Goal: Navigation & Orientation: Understand site structure

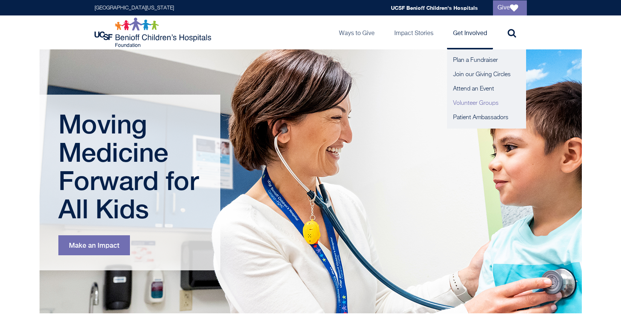
click at [473, 101] on link "Volunteer Groups" at bounding box center [486, 103] width 79 height 14
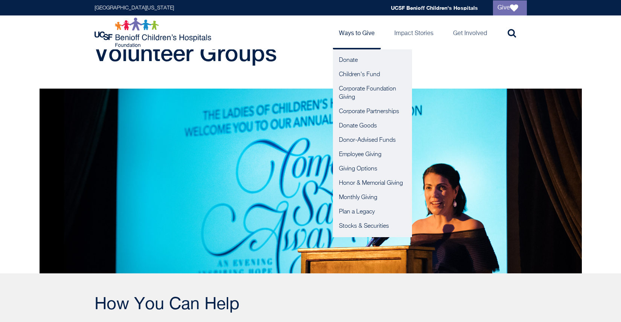
scroll to position [28, 0]
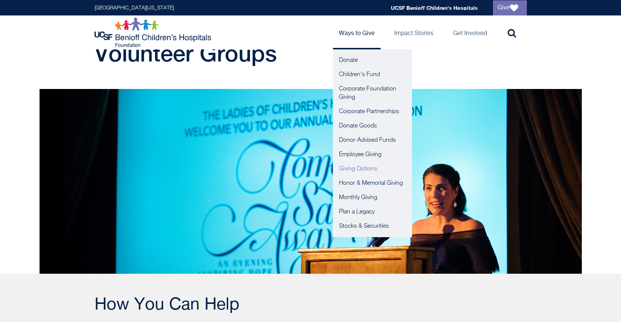
click at [358, 169] on link "Giving Options" at bounding box center [372, 169] width 79 height 14
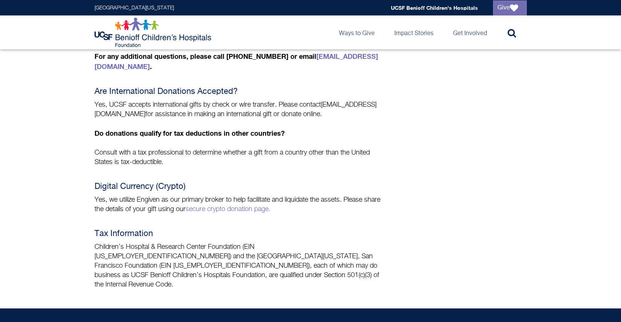
scroll to position [618, 0]
